Goal: Task Accomplishment & Management: Use online tool/utility

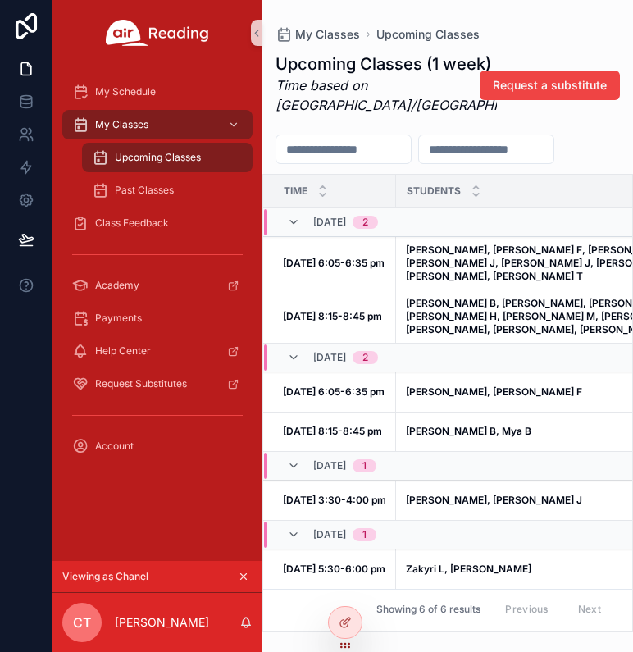
click at [493, 158] on div "scrollable content" at bounding box center [447, 150] width 371 height 30
click at [199, 162] on span "Upcoming Classes" at bounding box center [158, 157] width 86 height 13
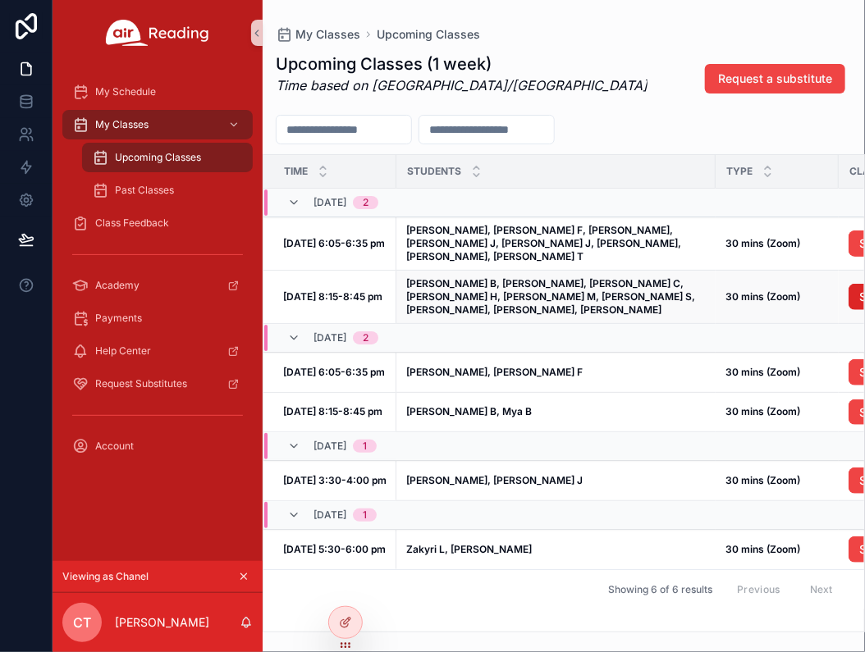
click at [857, 284] on link "Start" at bounding box center [872, 297] width 49 height 26
click at [859, 359] on link "Start" at bounding box center [872, 372] width 49 height 26
click at [123, 523] on div "My Schedule My Classes Upcoming Classes Past Classes Class Feedback Academy Pay…" at bounding box center [157, 313] width 210 height 495
click at [630, 78] on div "Upcoming Classes (1 week) Time based on Europe/[GEOGRAPHIC_DATA] Request a subs…" at bounding box center [564, 78] width 576 height 52
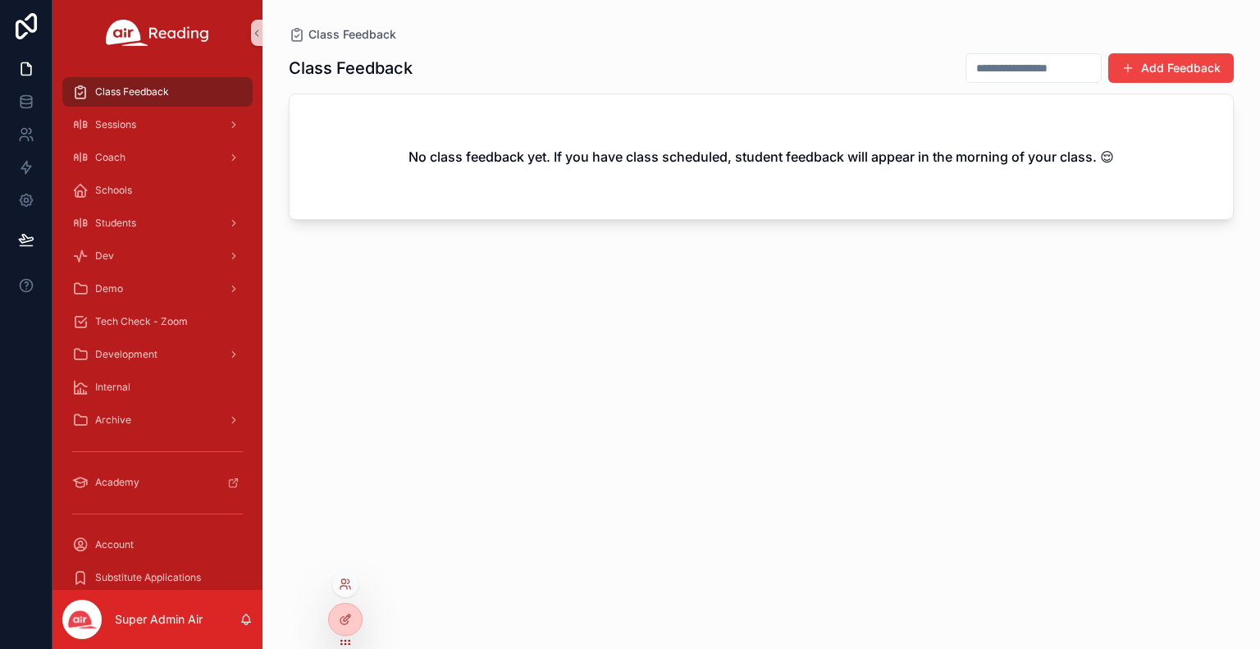
click at [345, 573] on div at bounding box center [345, 584] width 26 height 26
drag, startPoint x: 345, startPoint y: 586, endPoint x: 410, endPoint y: 581, distance: 65.8
click at [410, 581] on div "Class Feedback Sessions Coach Schools Students Dev Demo Tech Check - Zoom Devel…" at bounding box center [655, 324] width 1207 height 649
click at [341, 592] on div at bounding box center [345, 584] width 26 height 26
click at [351, 581] on div at bounding box center [345, 584] width 26 height 26
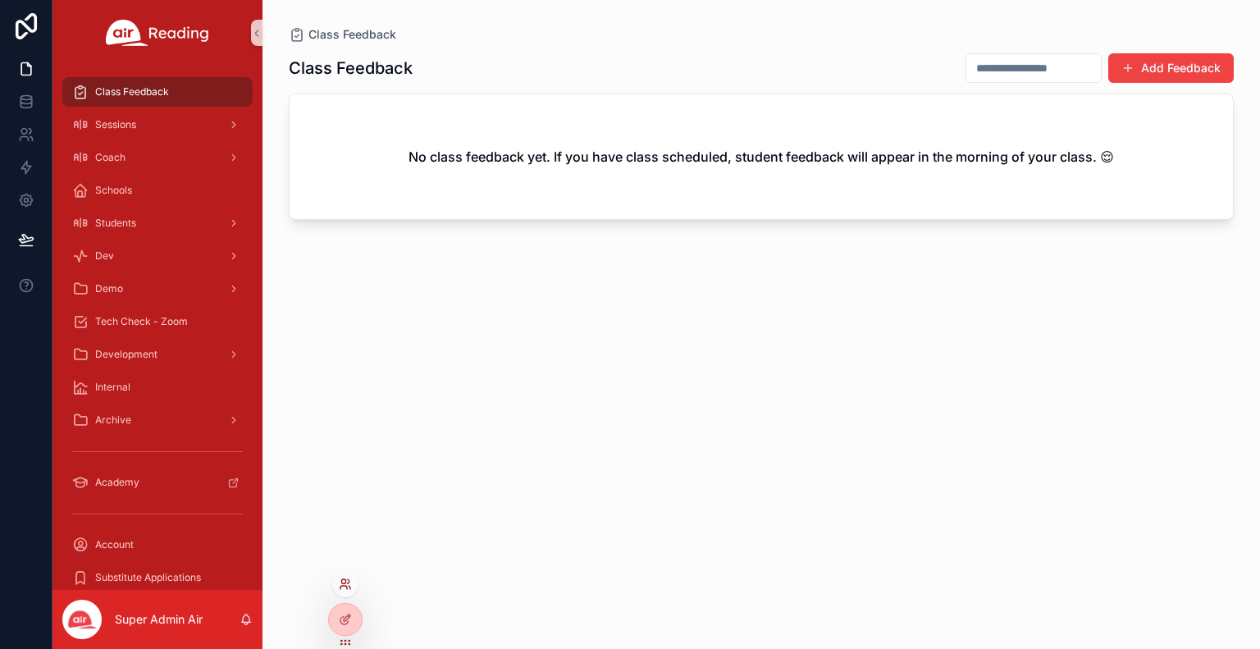
click at [348, 583] on icon at bounding box center [349, 581] width 2 height 4
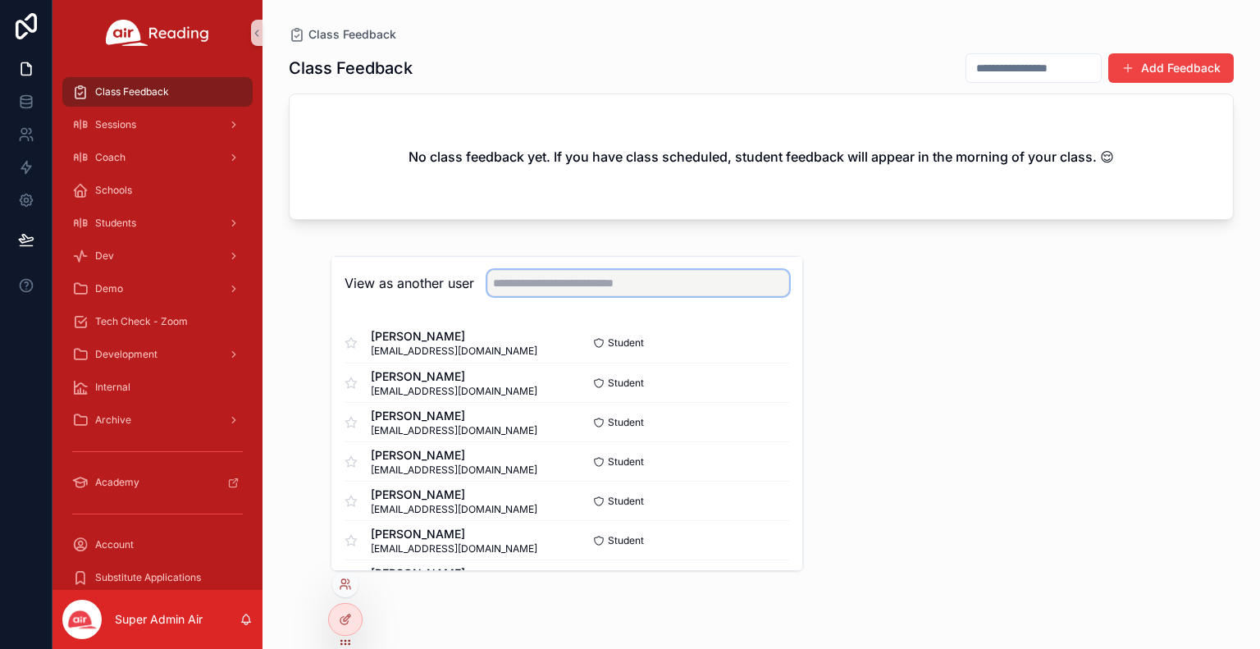
click at [522, 276] on input "text" at bounding box center [638, 283] width 302 height 26
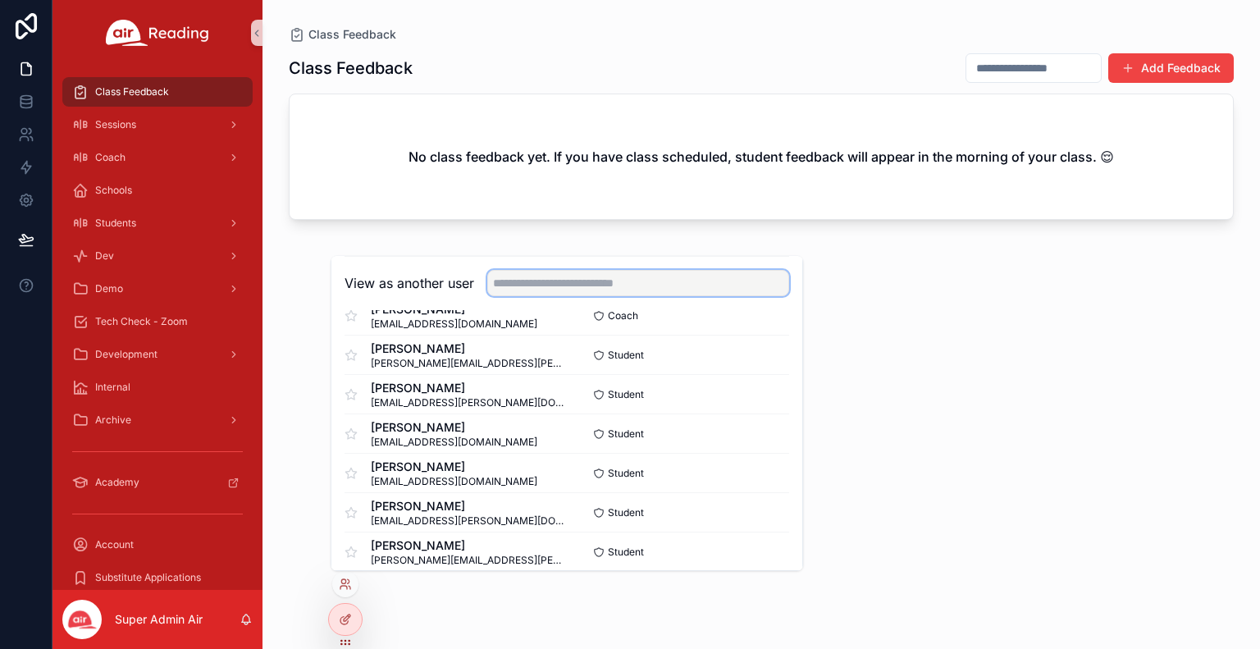
scroll to position [993, 0]
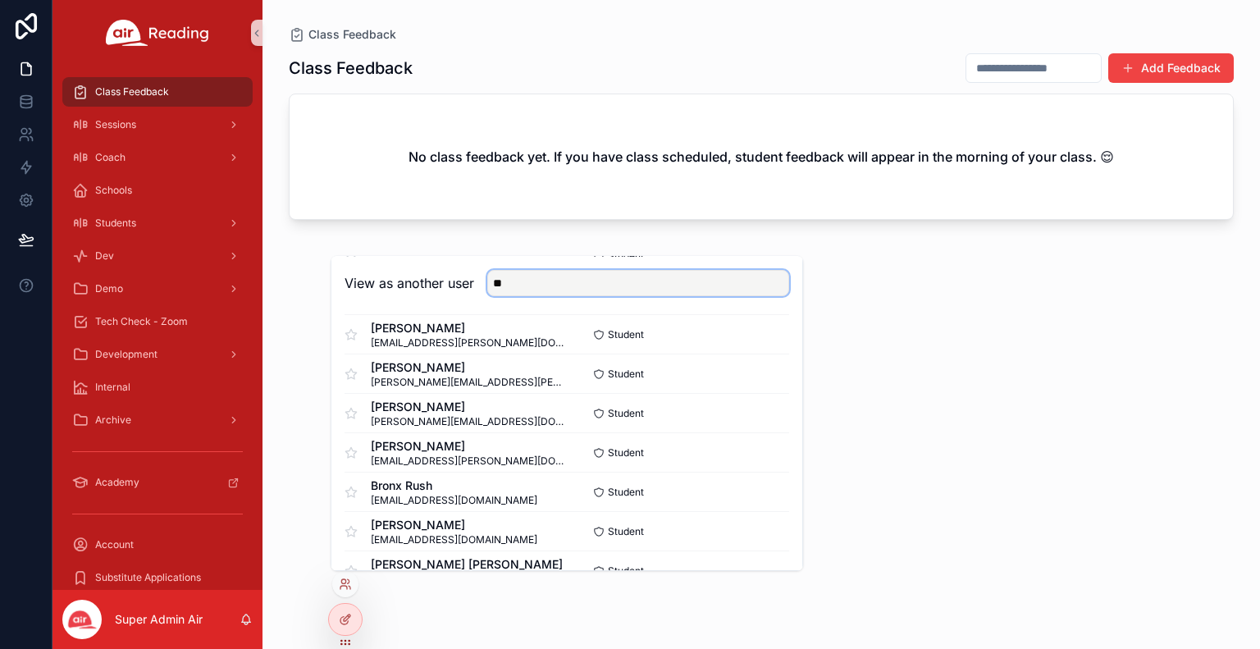
type input "*"
type input "****"
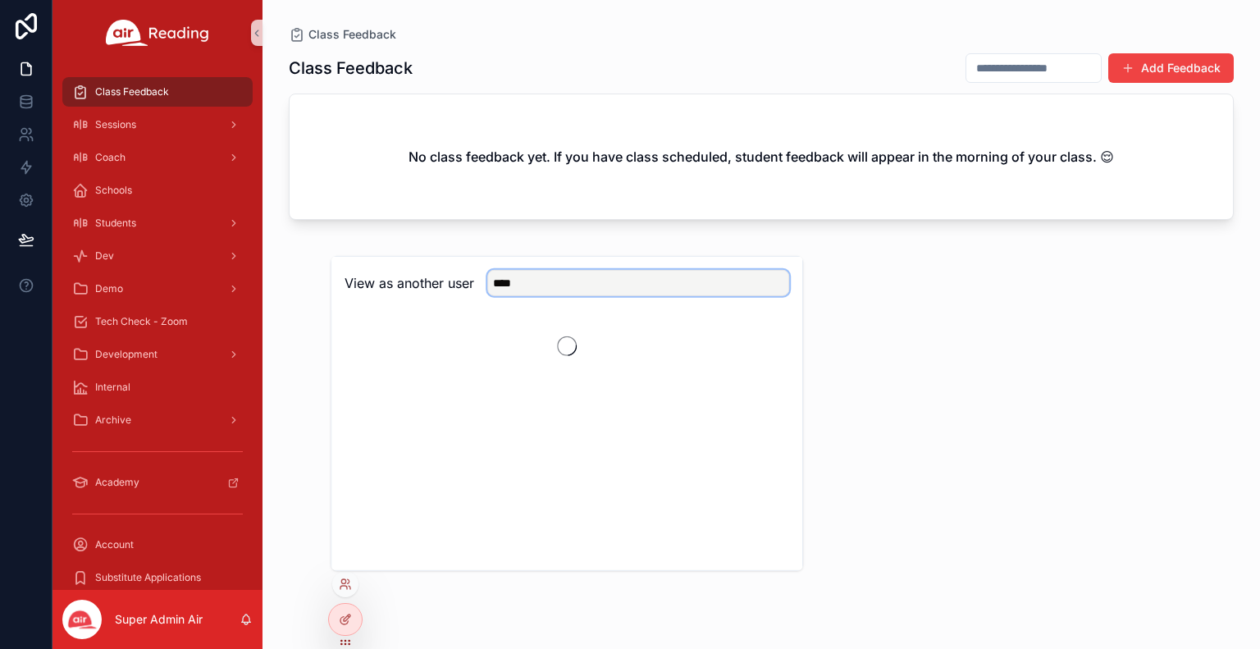
scroll to position [0, 0]
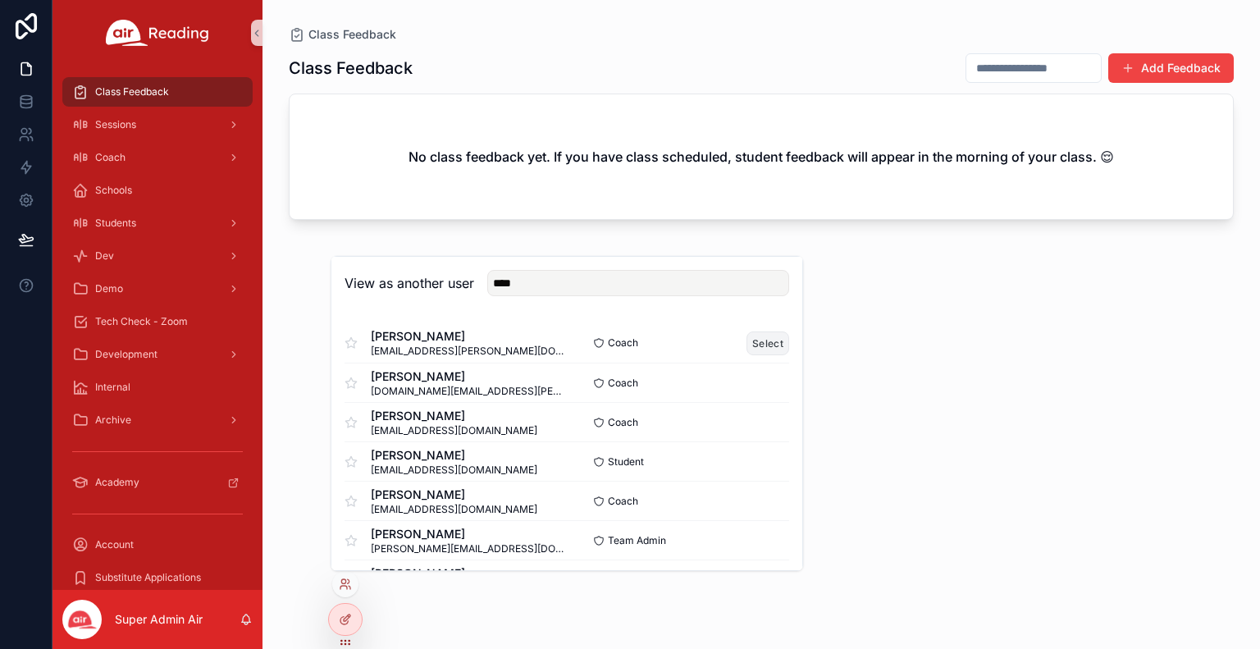
click at [746, 347] on button "Select" at bounding box center [767, 343] width 43 height 24
